Goal: Information Seeking & Learning: Learn about a topic

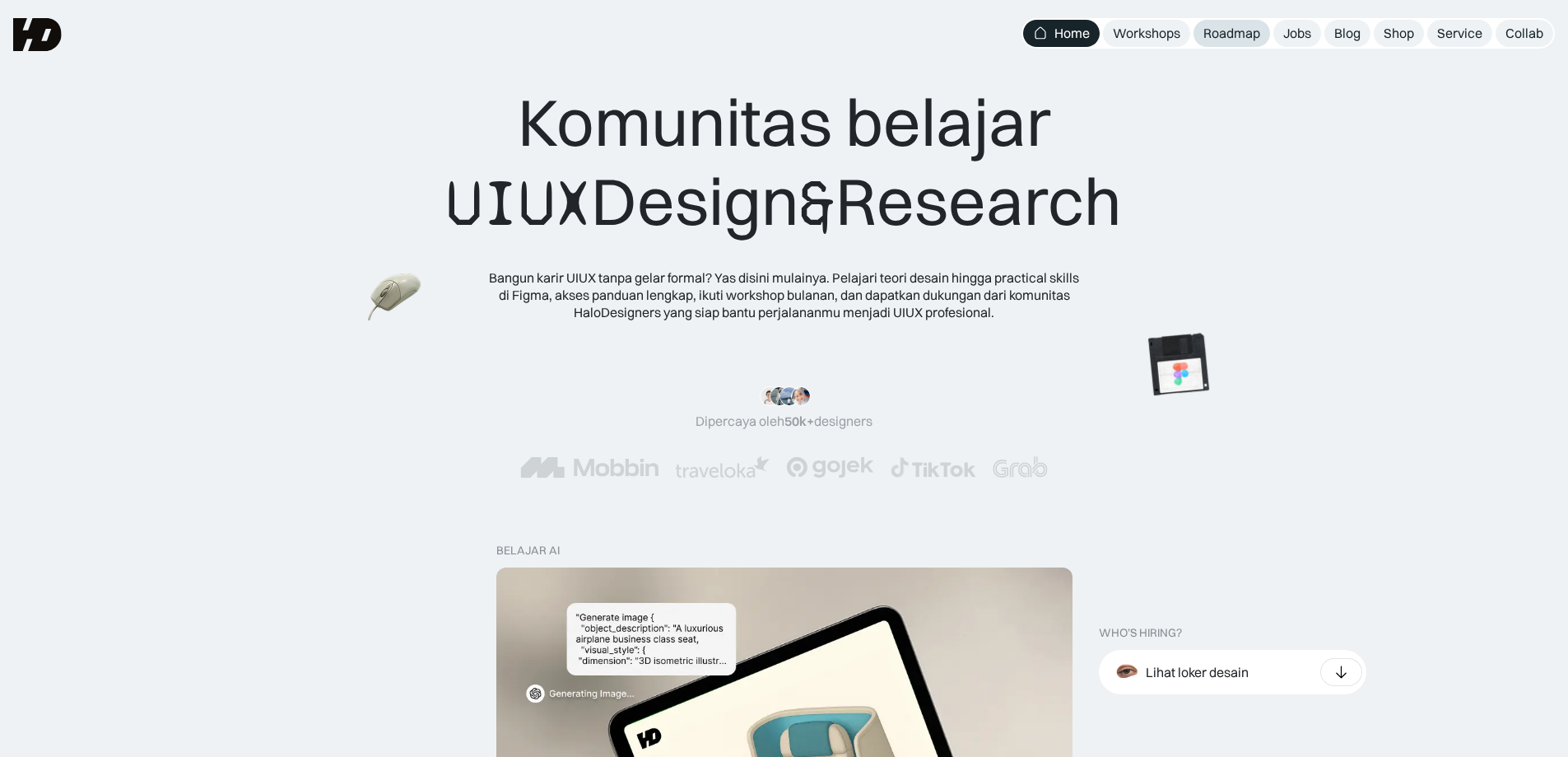
click at [1222, 31] on div "Roadmap" at bounding box center [1232, 34] width 57 height 18
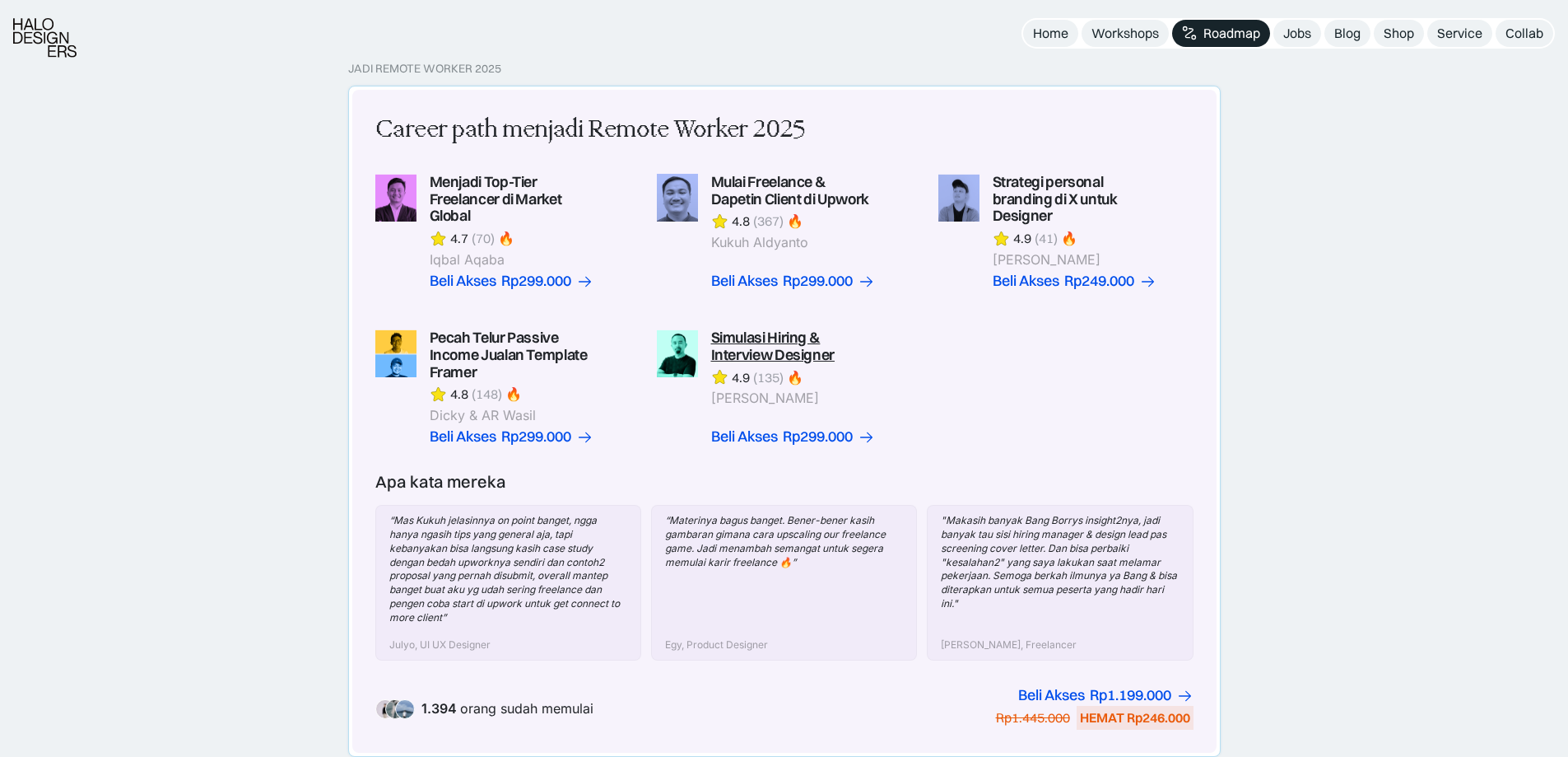
scroll to position [439, 0]
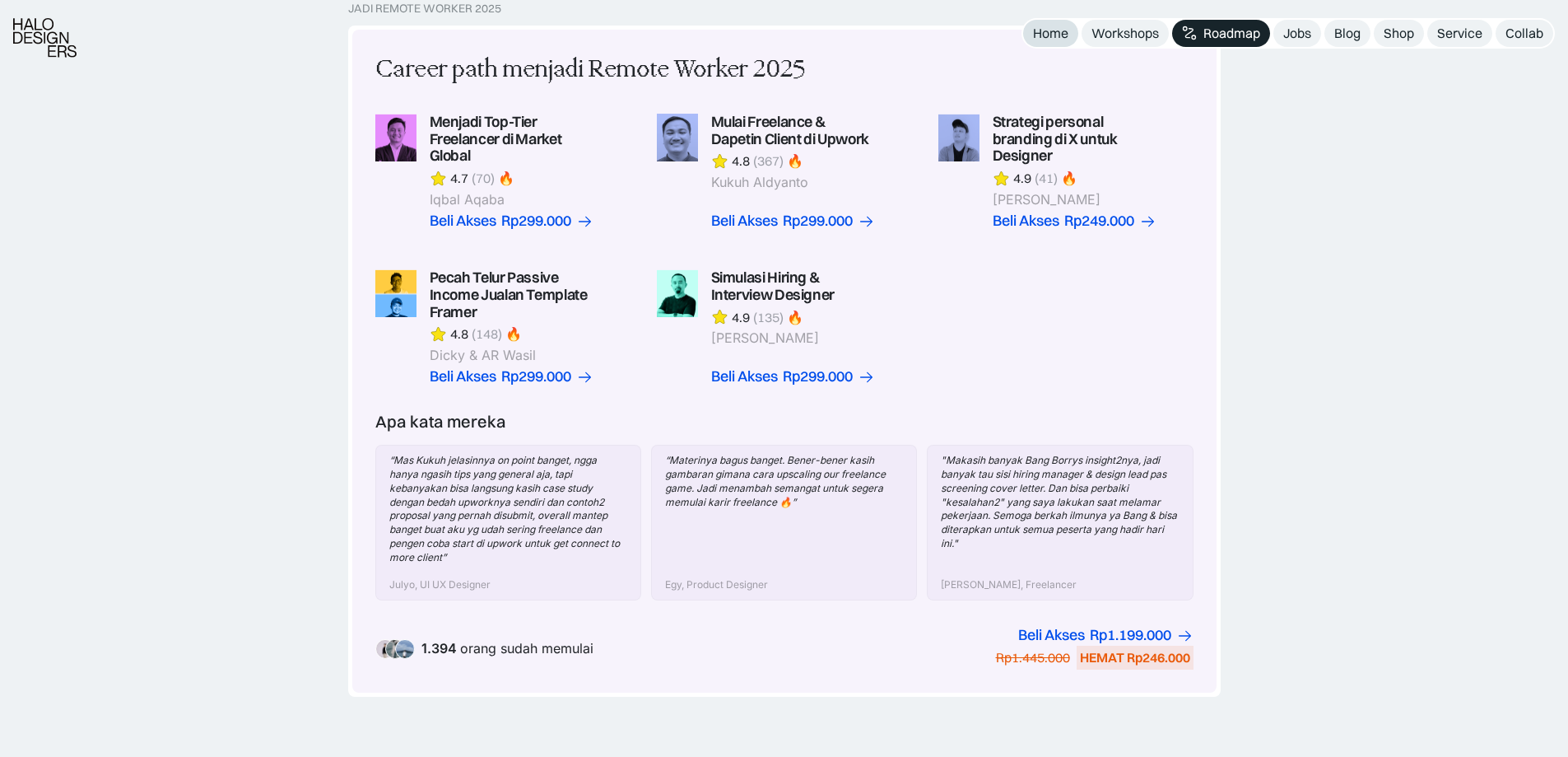
click at [1055, 24] on link "Home" at bounding box center [1050, 33] width 55 height 27
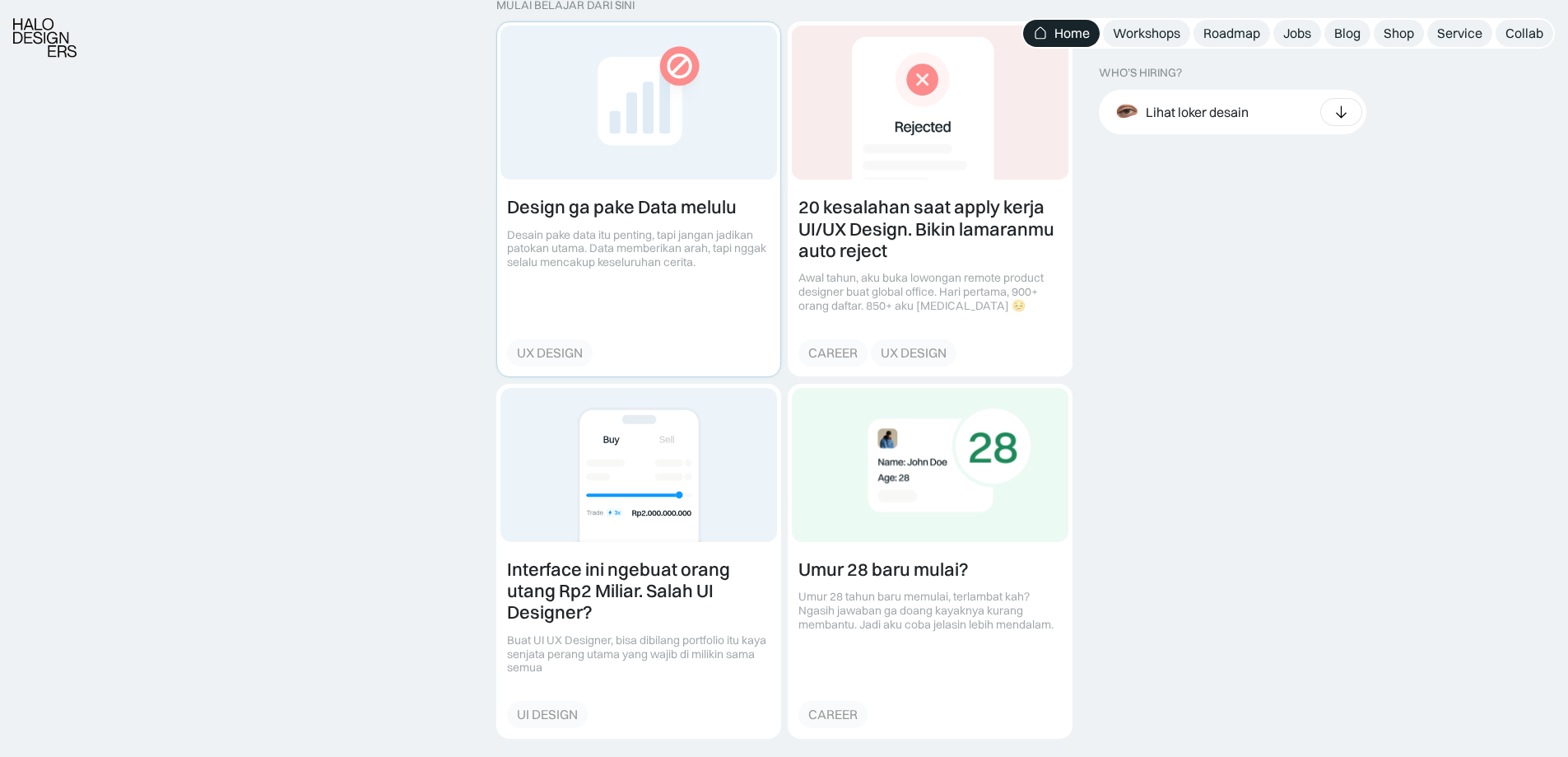
scroll to position [1977, 0]
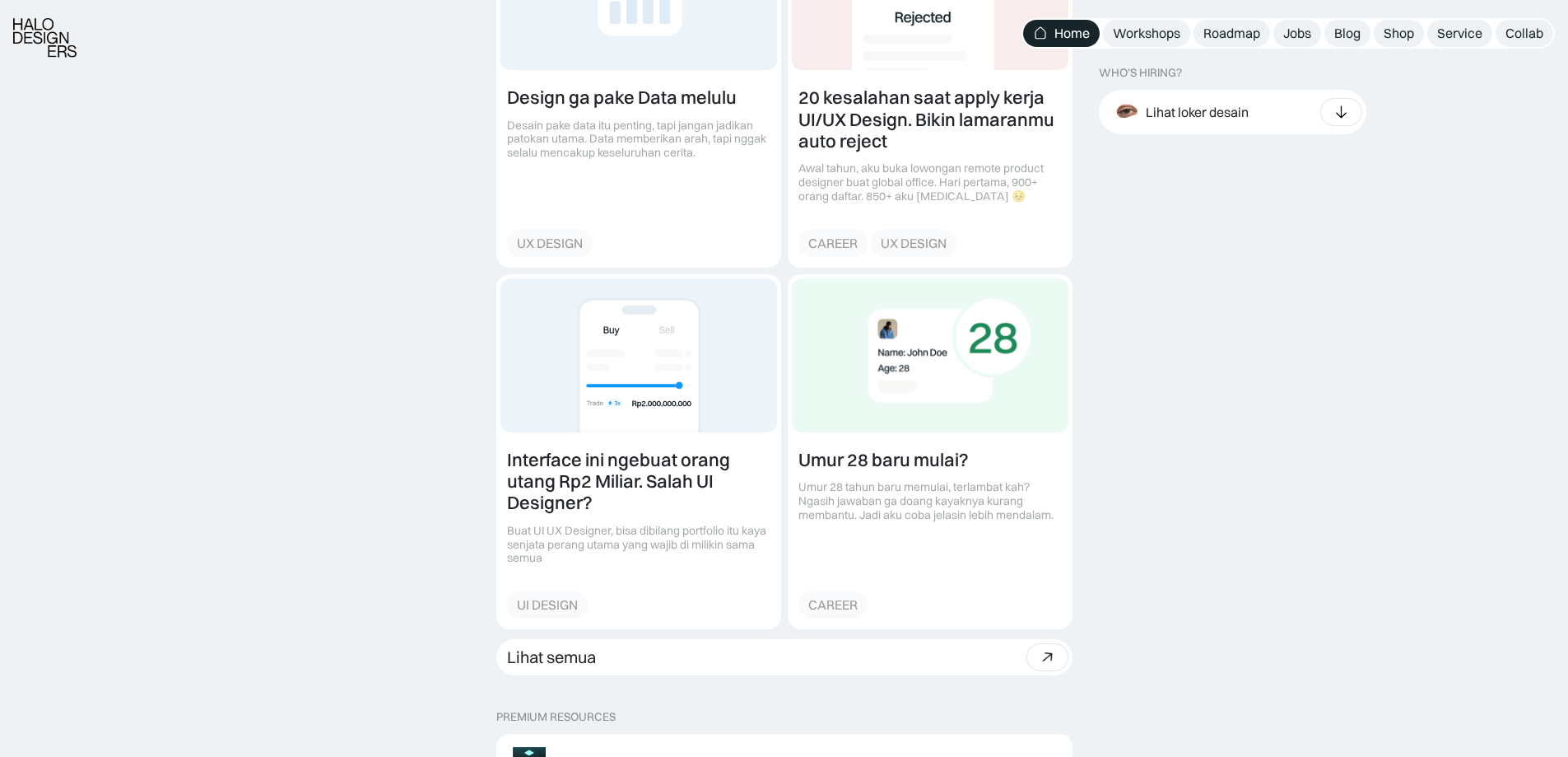
click at [1040, 658] on icon at bounding box center [1047, 656] width 24 height 24
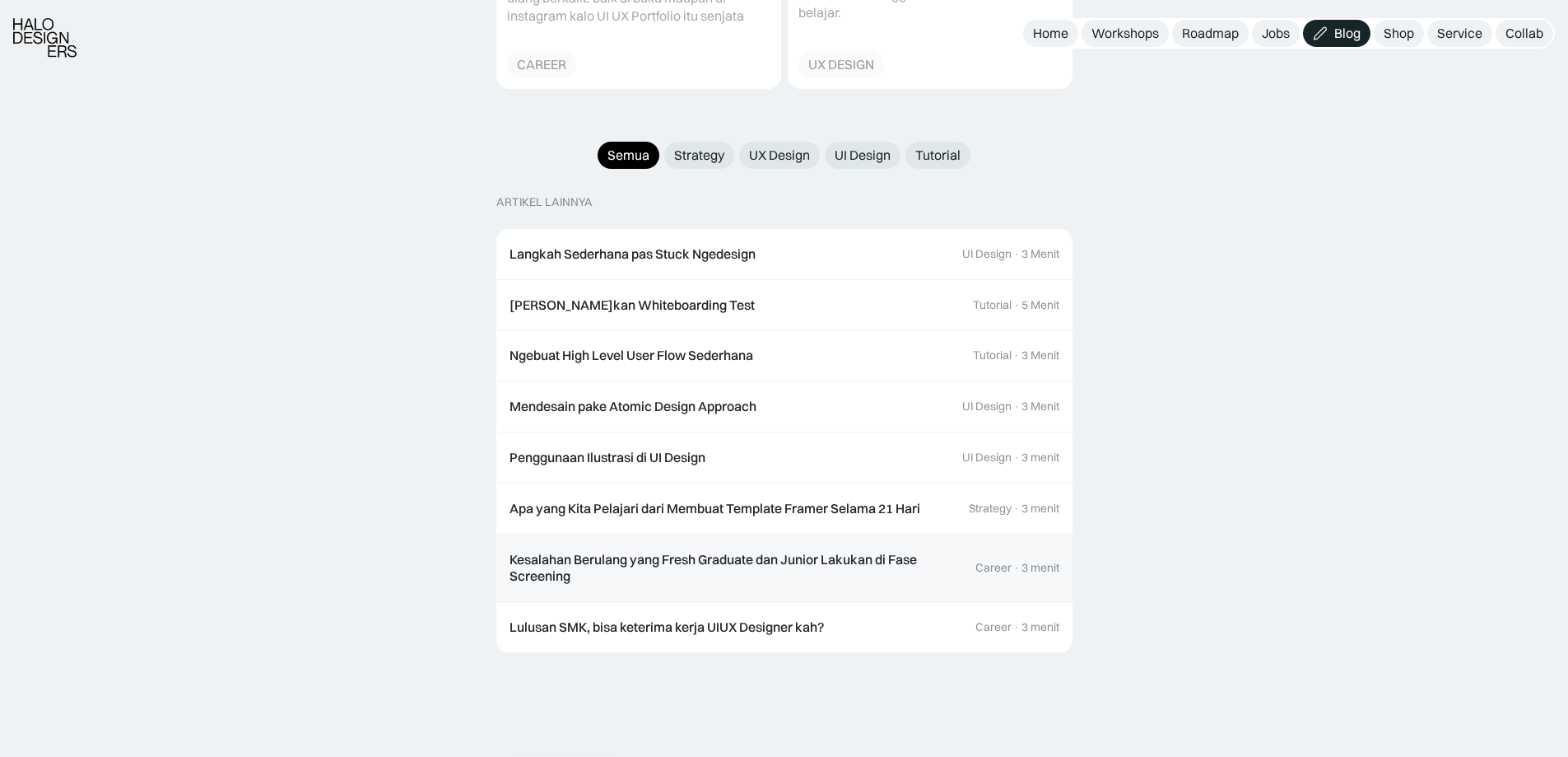
scroll to position [1757, 0]
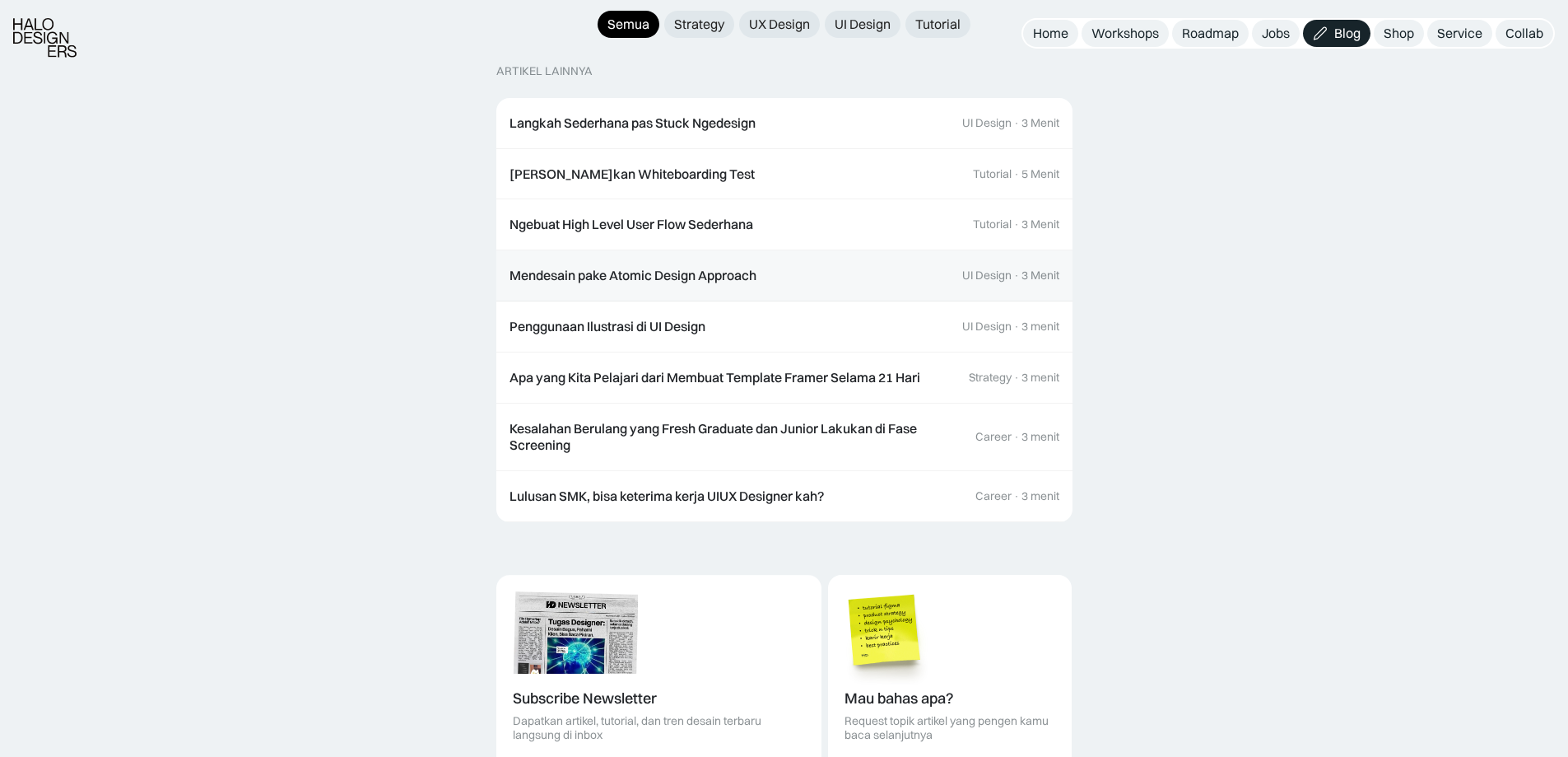
click at [614, 277] on link "Mendesain pake Atomic Design Approach UI Design · 3 Menit" at bounding box center [784, 276] width 576 height 51
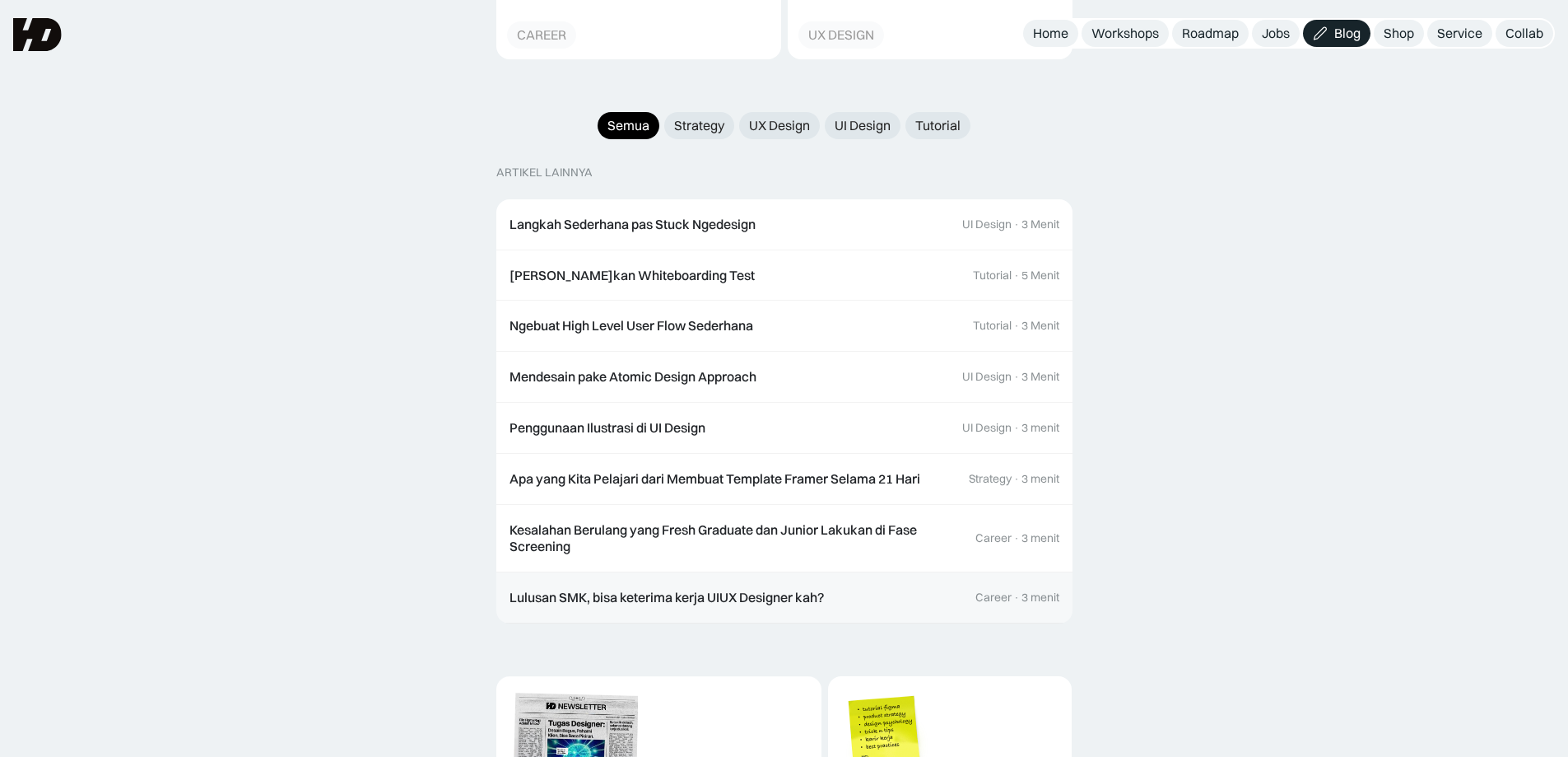
scroll to position [1647, 0]
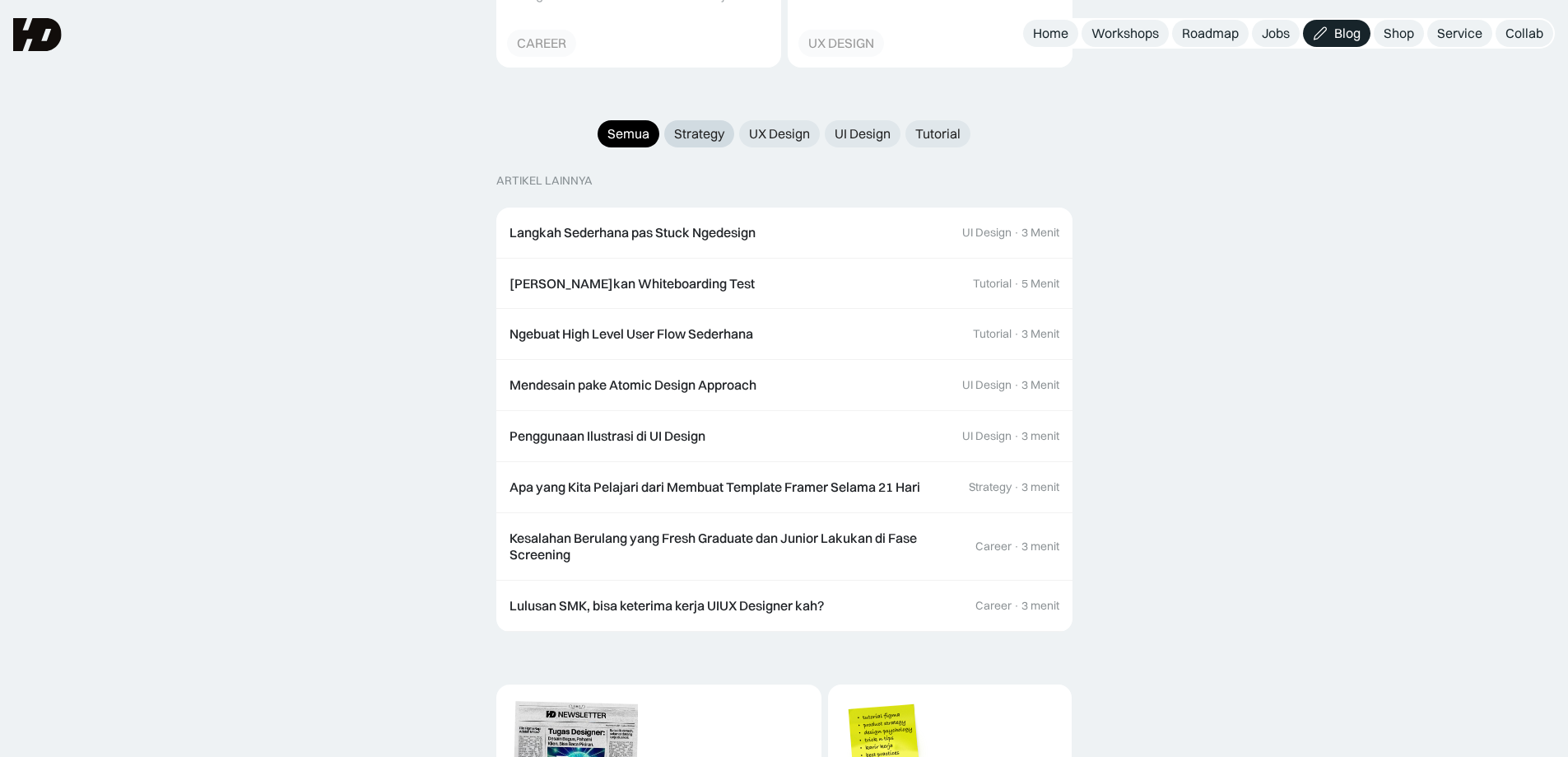
click at [703, 125] on div "Strategy" at bounding box center [699, 134] width 50 height 18
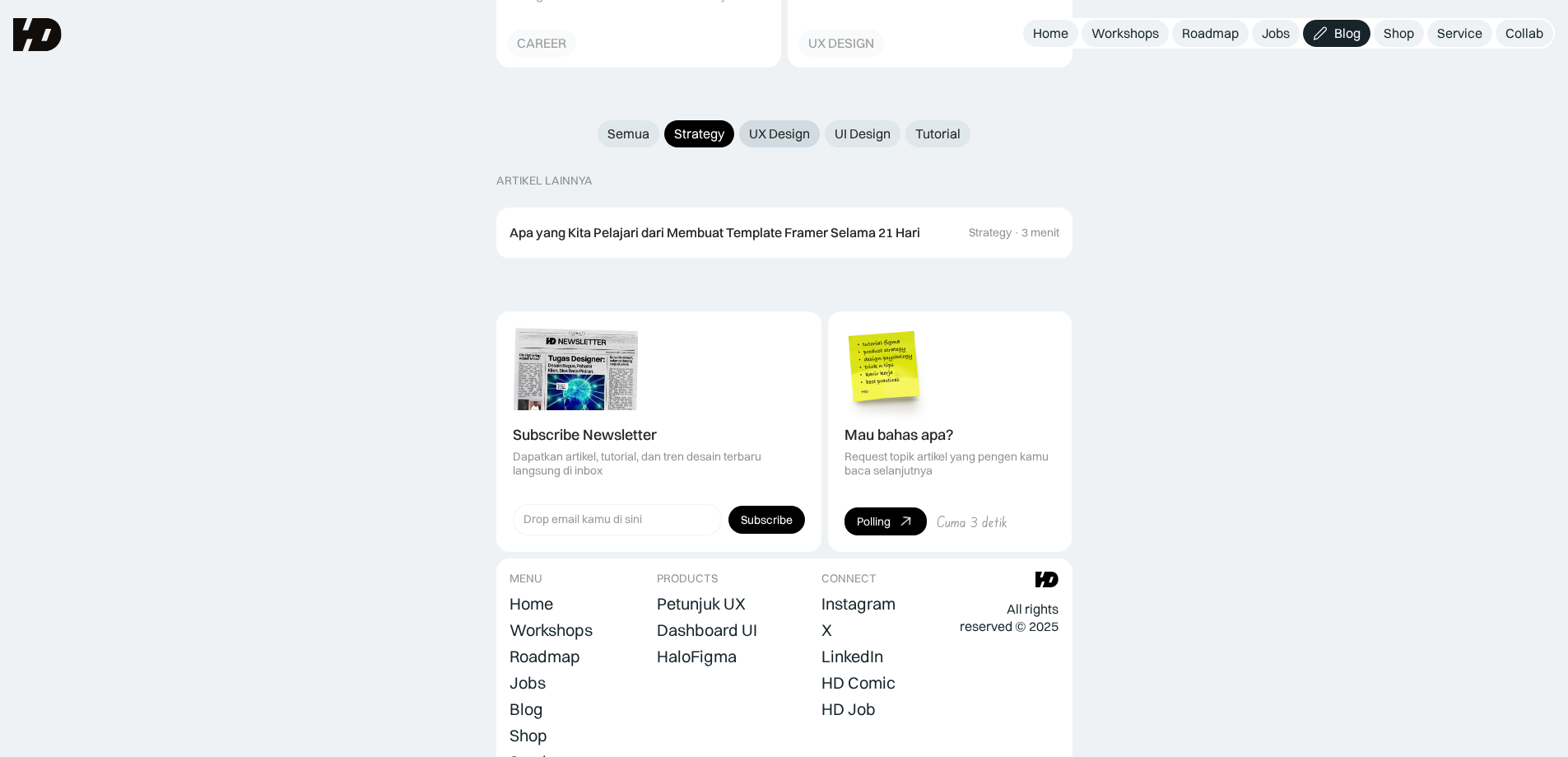
click at [788, 125] on div "UX Design" at bounding box center [780, 134] width 61 height 18
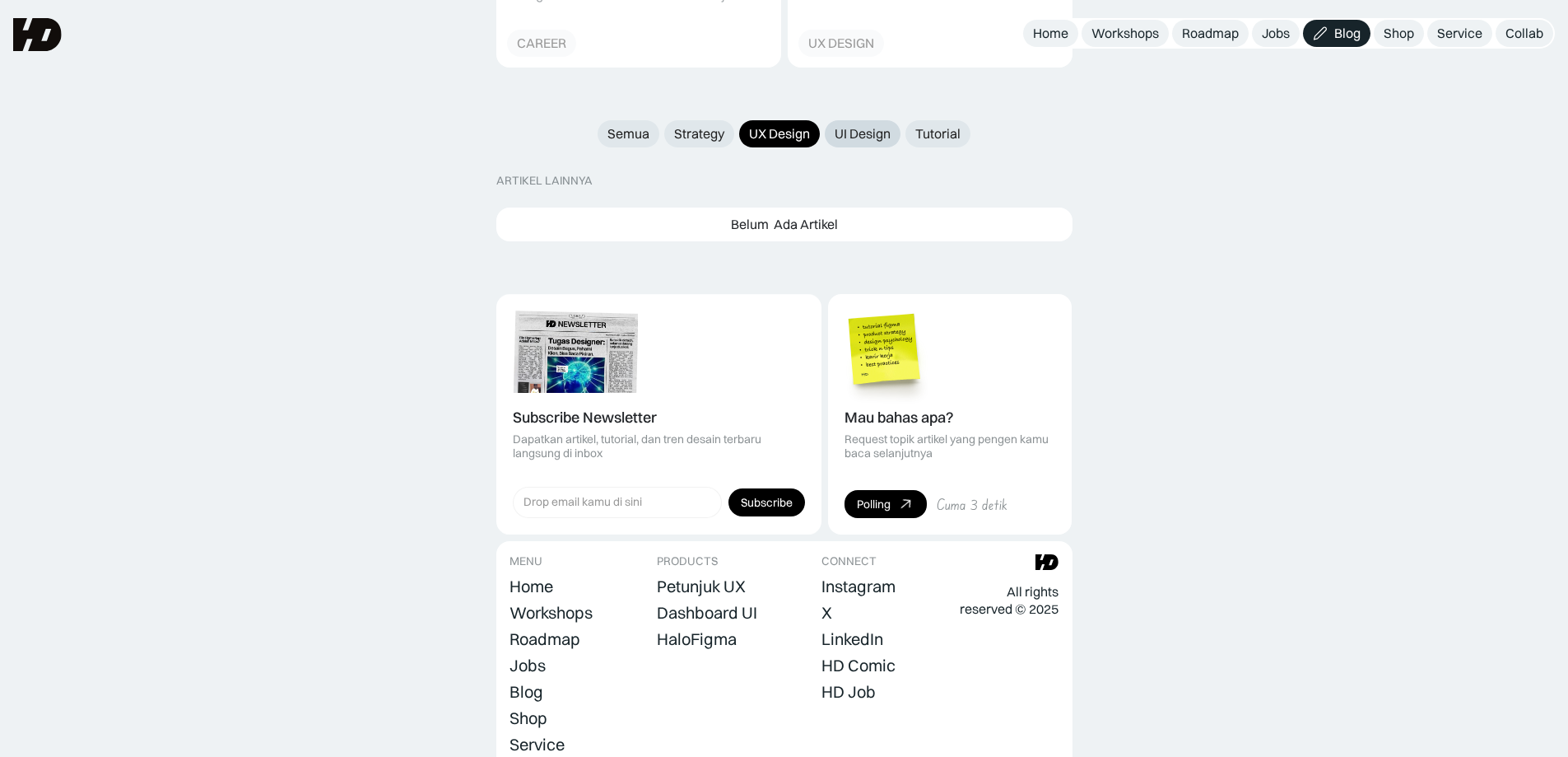
click at [869, 120] on link "UI Design" at bounding box center [863, 134] width 76 height 27
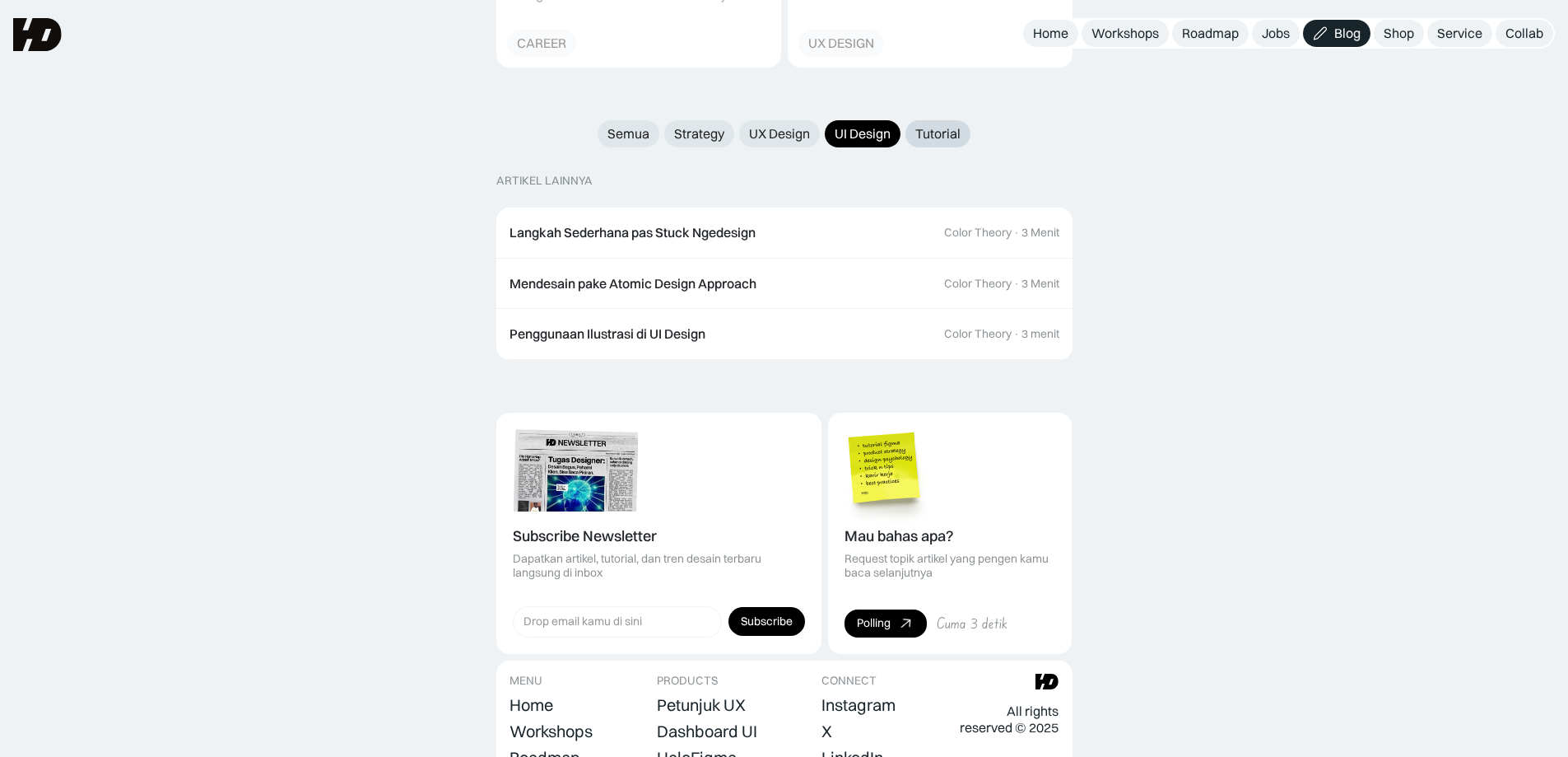
click at [928, 125] on div "Tutorial" at bounding box center [937, 134] width 45 height 18
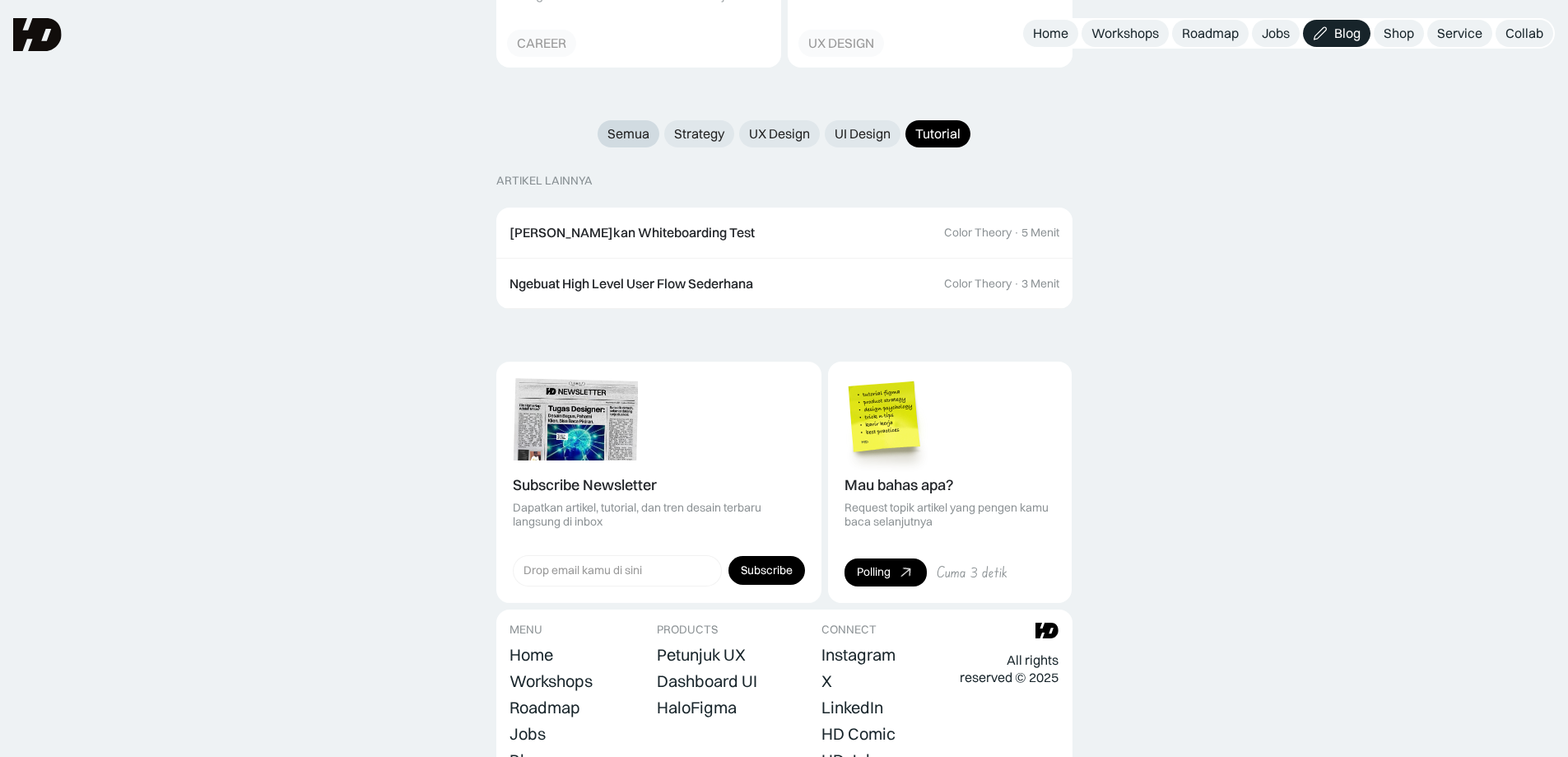
click at [626, 125] on div "Semua" at bounding box center [628, 134] width 42 height 18
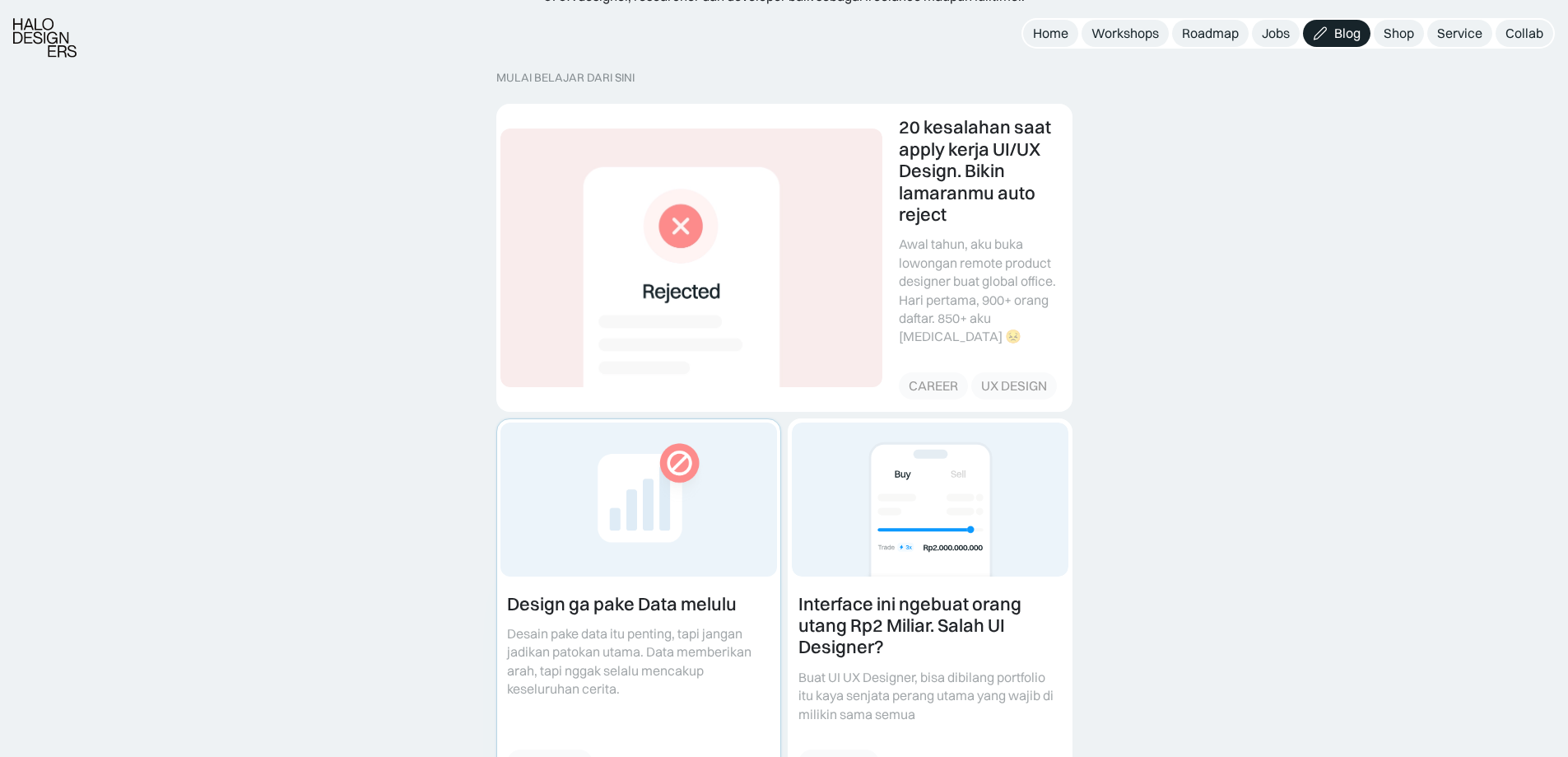
scroll to position [439, 0]
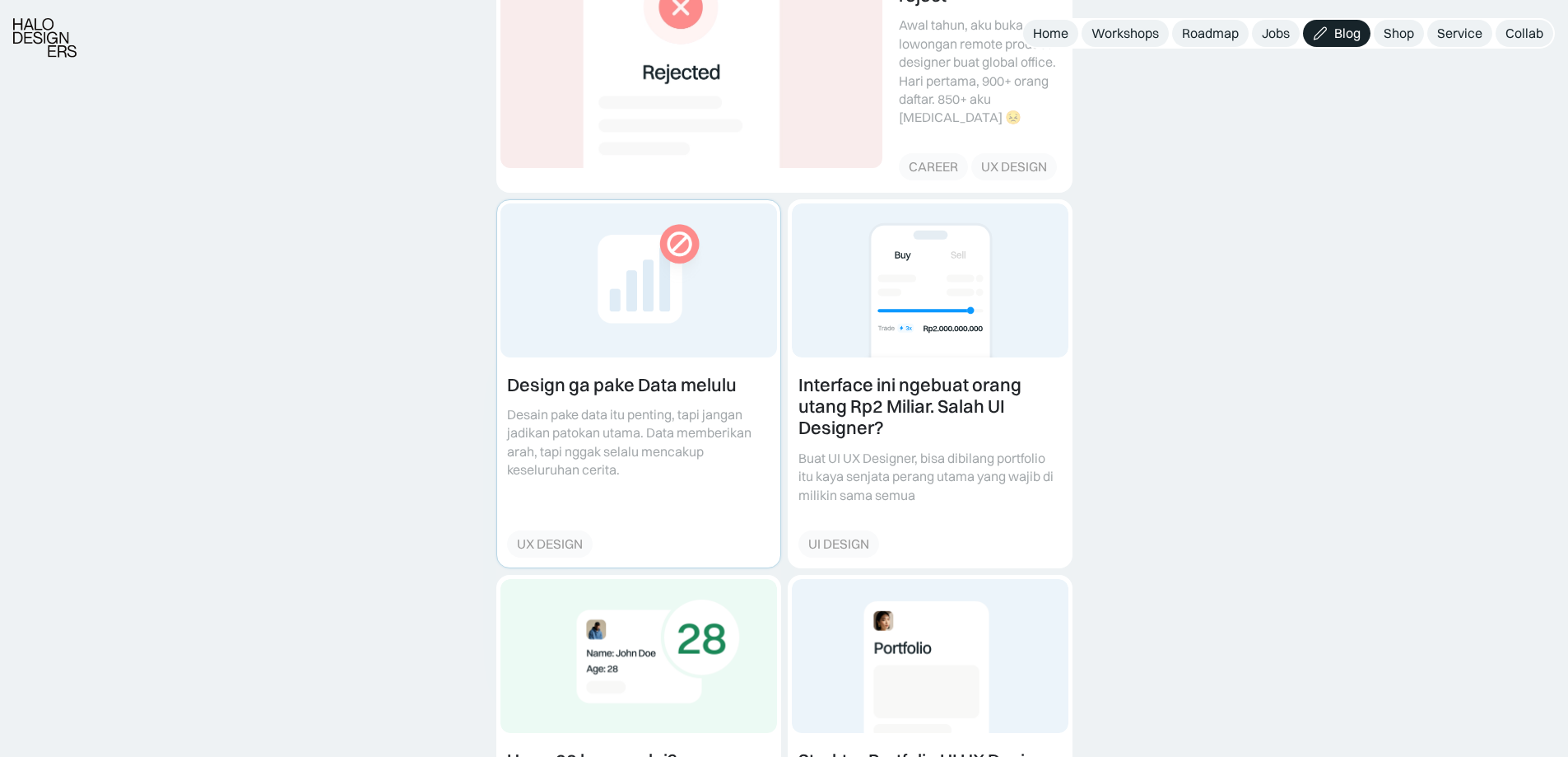
click at [664, 294] on link at bounding box center [639, 383] width 283 height 367
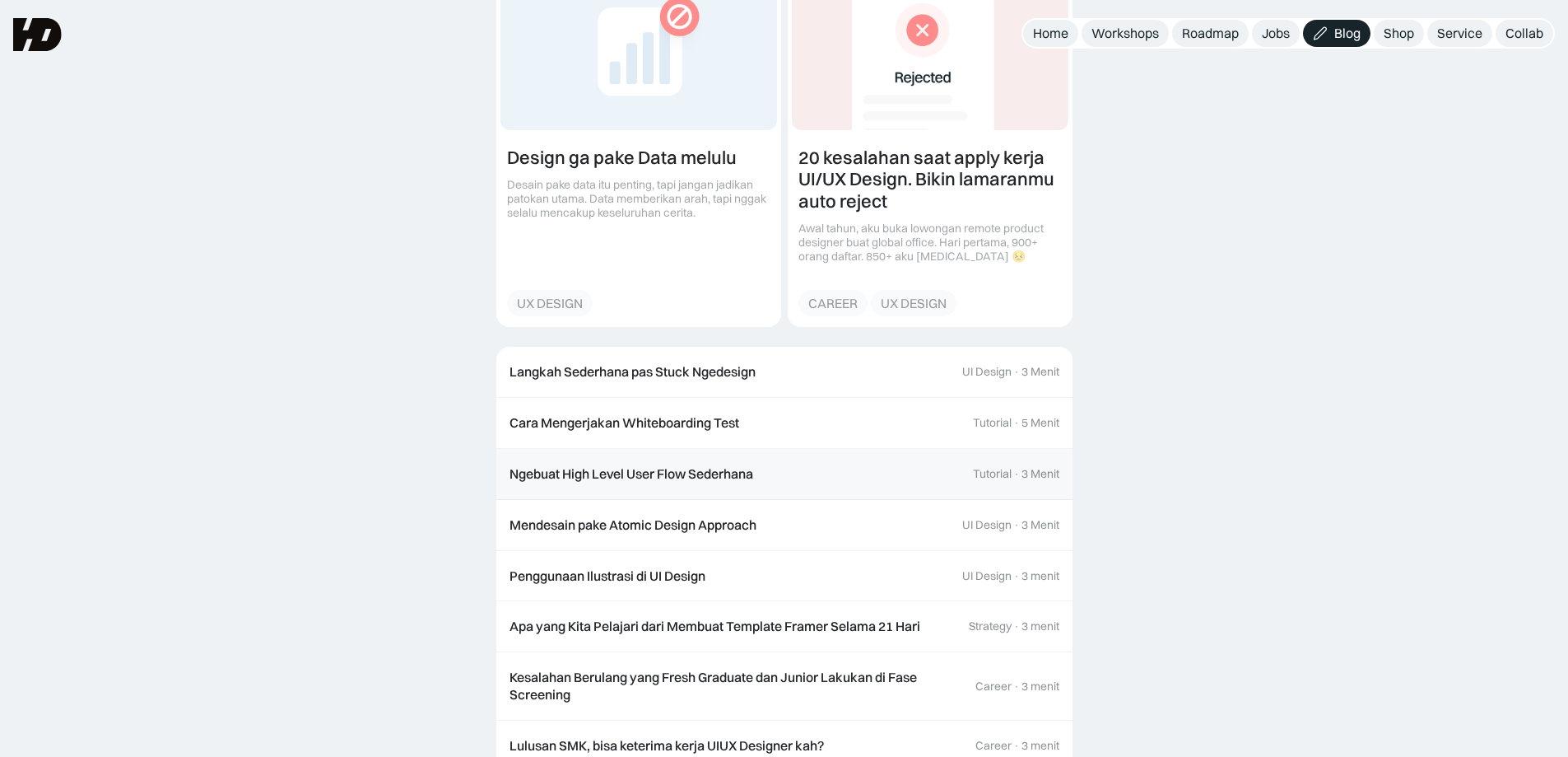
scroll to position [3294, 0]
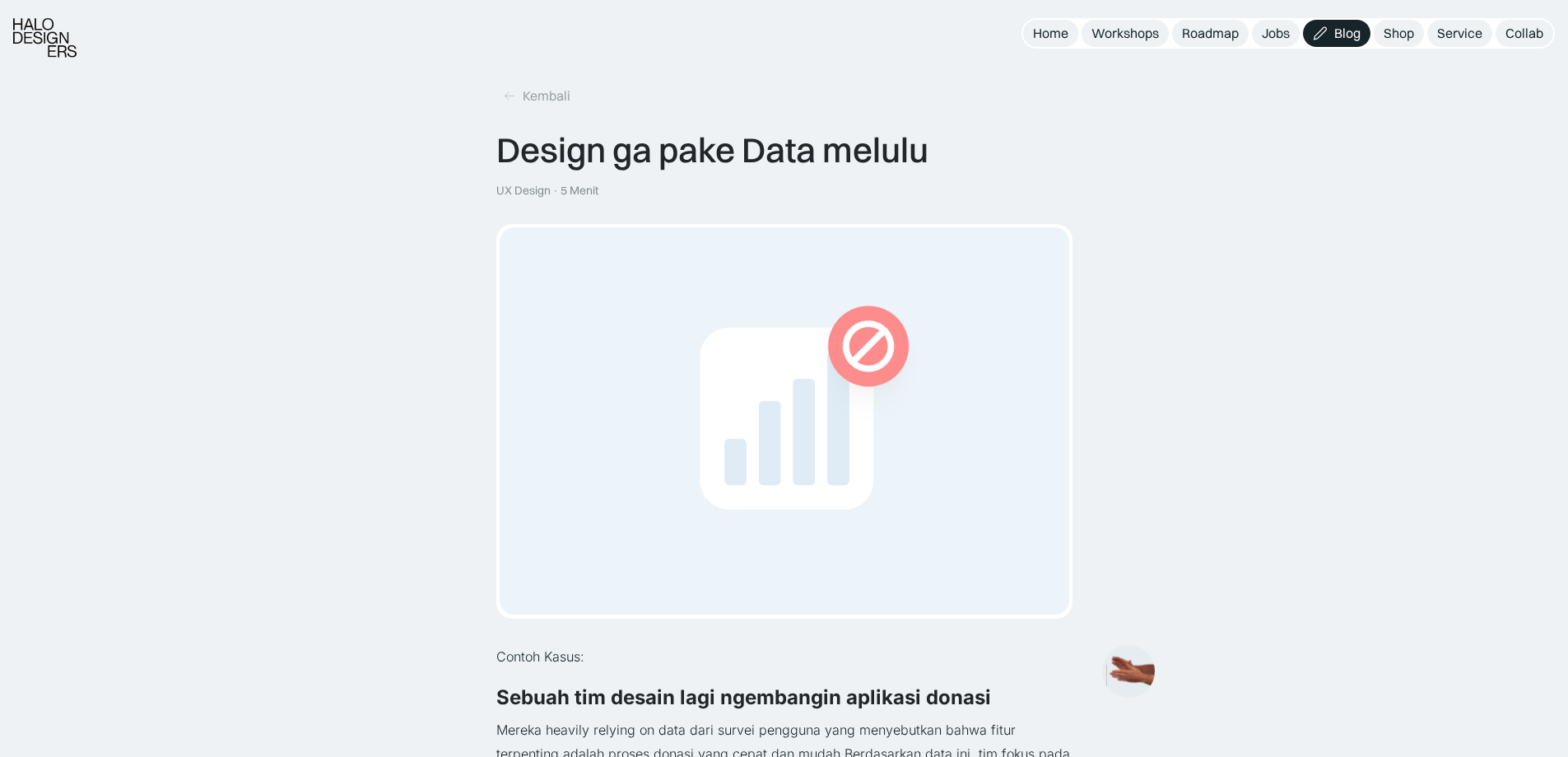
scroll to position [329, 0]
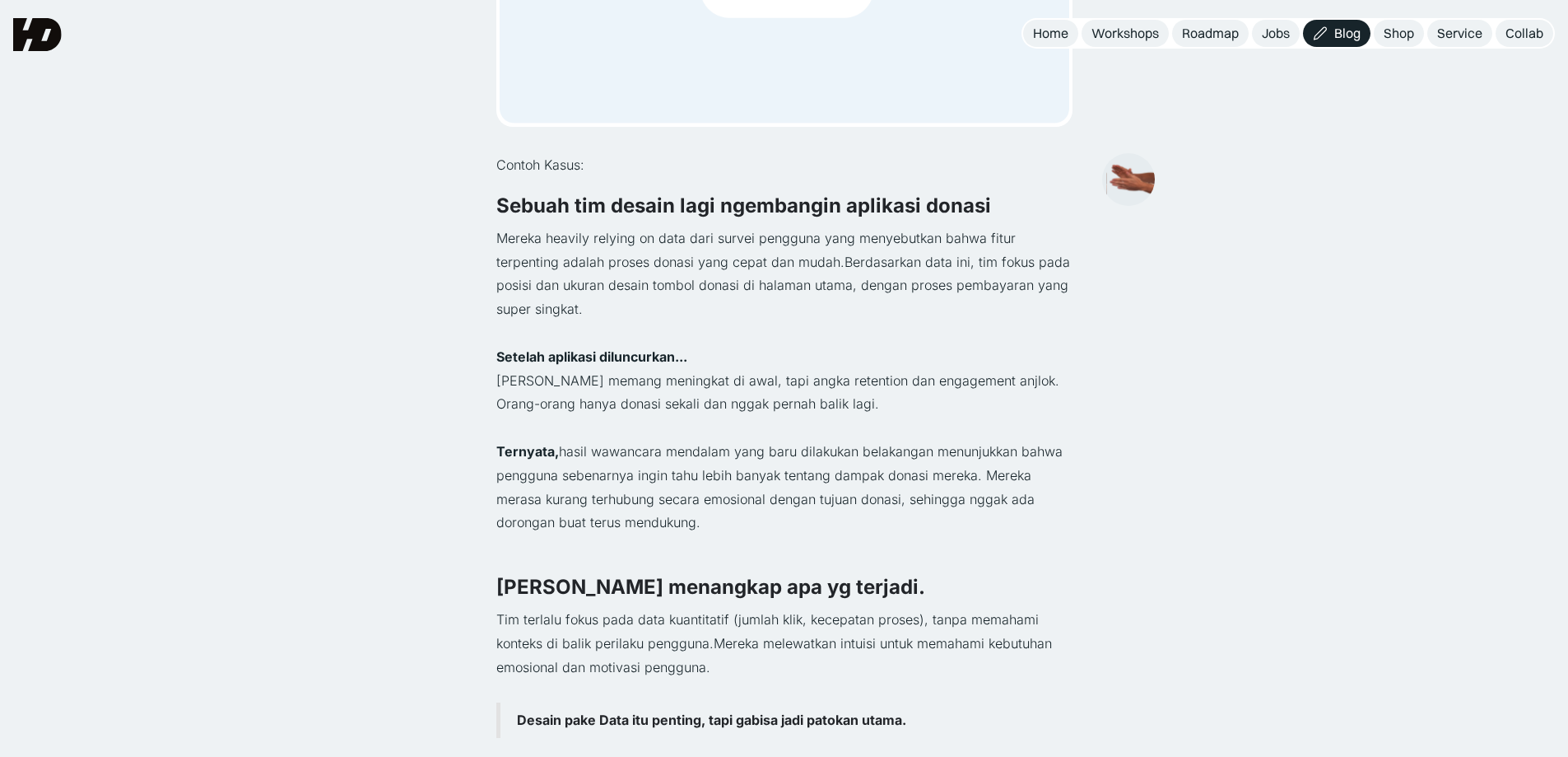
scroll to position [329, 0]
